Goal: Information Seeking & Learning: Learn about a topic

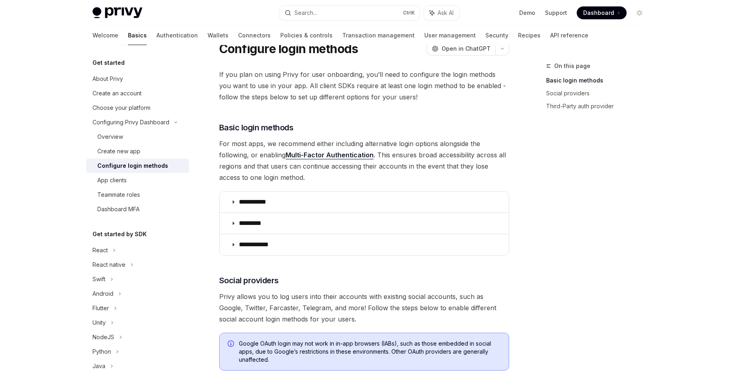
scroll to position [48, 0]
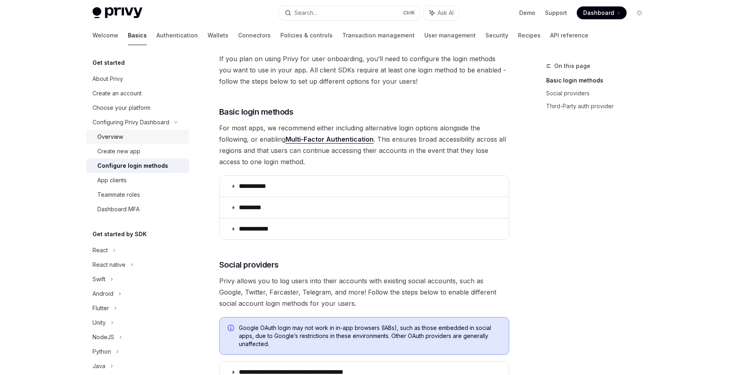
click at [146, 136] on div "Overview" at bounding box center [140, 137] width 87 height 10
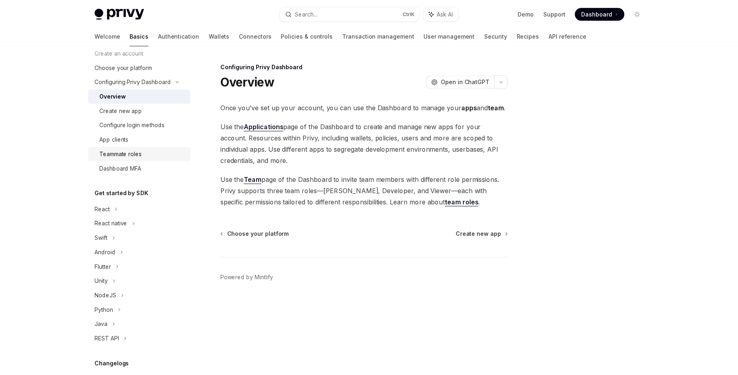
scroll to position [97, 0]
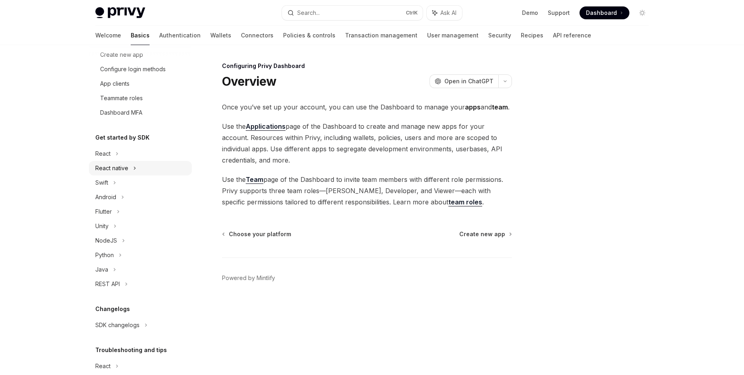
click at [123, 173] on div "React native" at bounding box center [140, 168] width 103 height 14
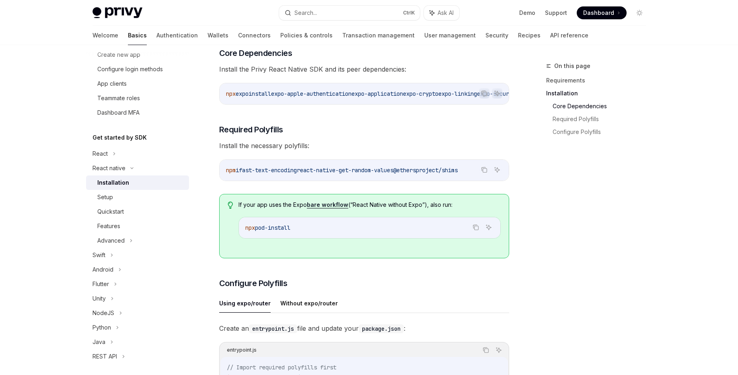
scroll to position [290, 0]
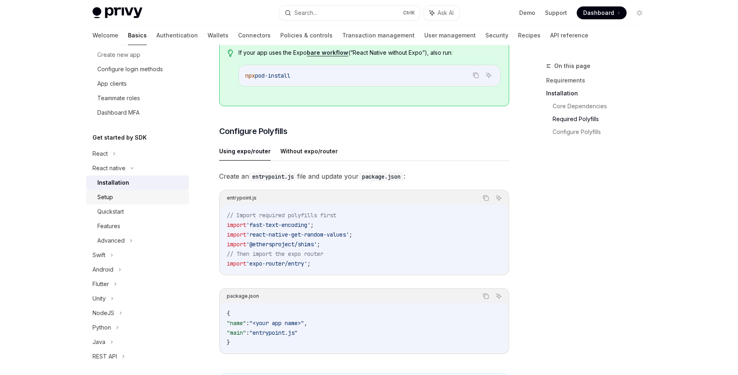
click at [136, 196] on div "Setup" at bounding box center [140, 197] width 87 height 10
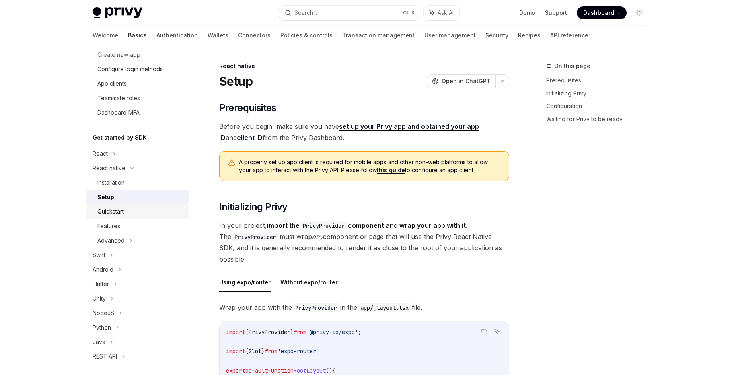
click at [133, 211] on div "Quickstart" at bounding box center [140, 212] width 87 height 10
type textarea "*"
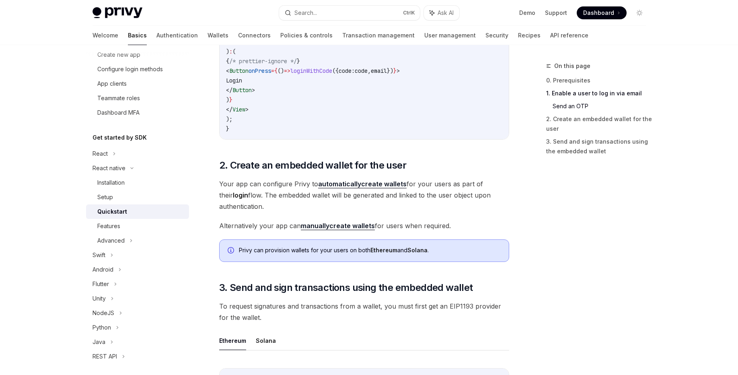
scroll to position [676, 0]
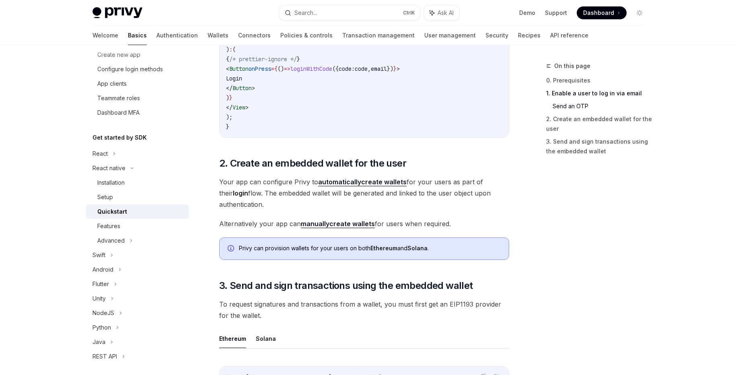
click at [224, 15] on div "Privy Docs home page" at bounding box center [183, 12] width 180 height 11
